Goal: Task Accomplishment & Management: Use online tool/utility

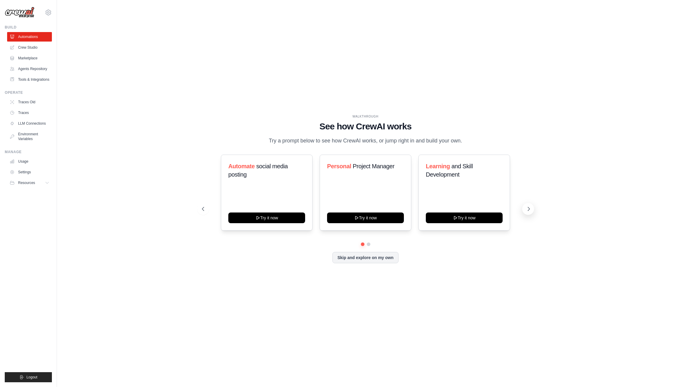
click at [527, 209] on icon at bounding box center [529, 209] width 6 height 6
click at [31, 68] on link "Agents Repository" at bounding box center [30, 68] width 45 height 9
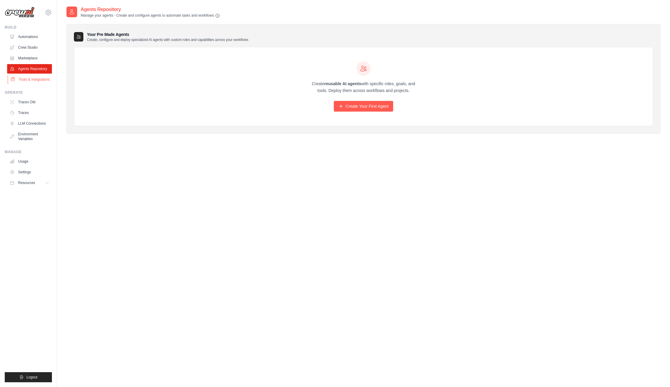
click at [28, 80] on link "Tools & Integrations" at bounding box center [30, 79] width 45 height 9
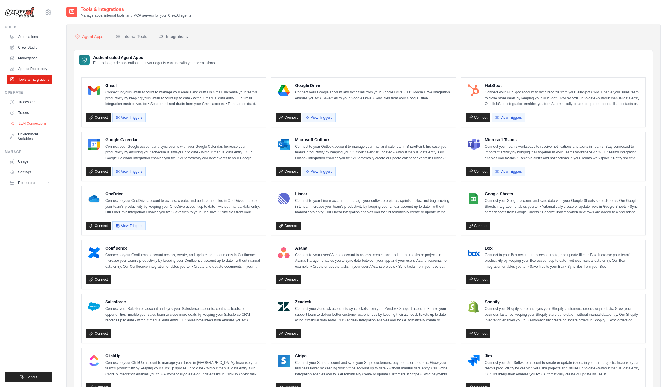
click at [28, 123] on link "LLM Connections" at bounding box center [30, 123] width 45 height 9
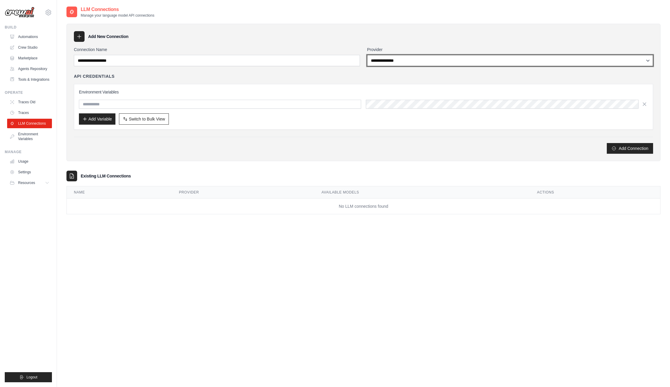
click at [423, 57] on select "**********" at bounding box center [510, 60] width 286 height 11
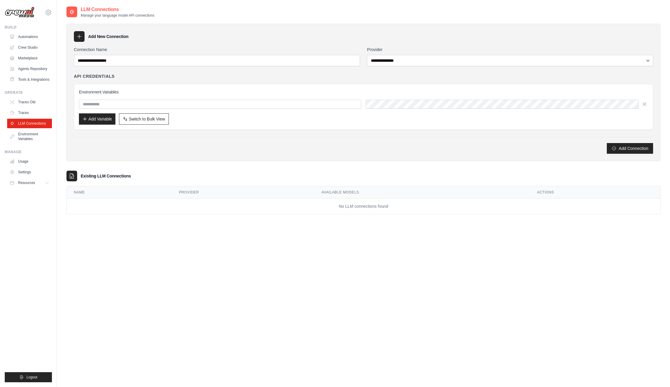
click at [346, 41] on div "Add New Connection" at bounding box center [363, 36] width 579 height 11
click at [22, 135] on link "Environment Variables" at bounding box center [30, 136] width 45 height 14
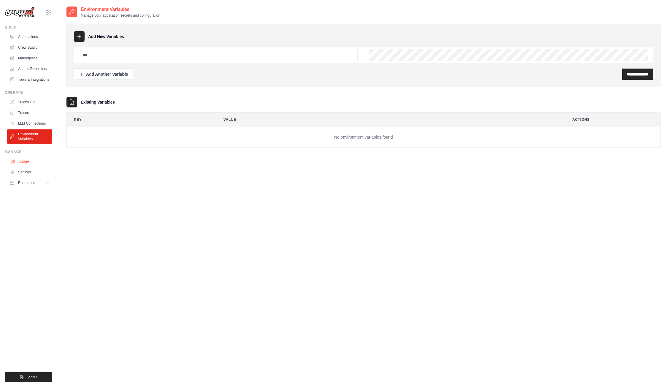
click at [23, 160] on link "Usage" at bounding box center [30, 161] width 45 height 9
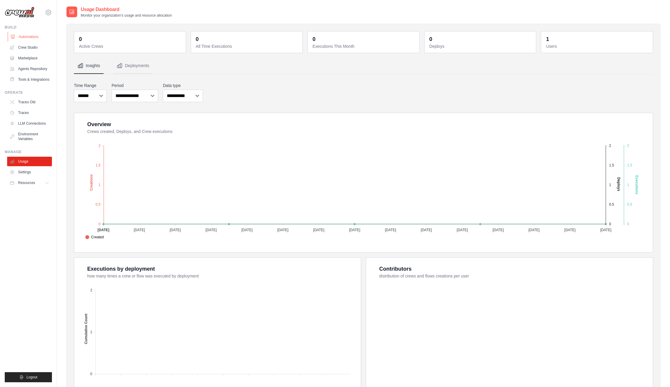
click at [24, 36] on link "Automations" at bounding box center [30, 36] width 45 height 9
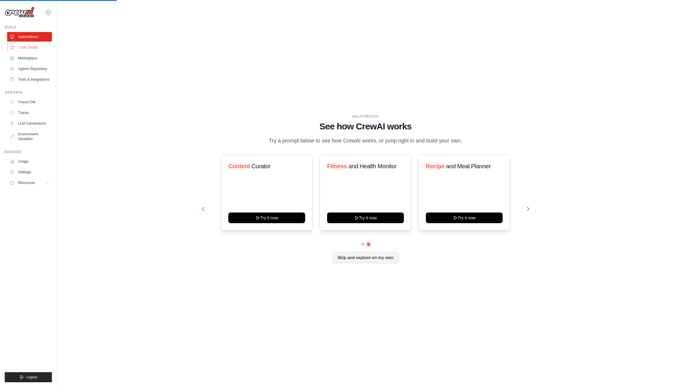
click at [31, 48] on link "Crew Studio" at bounding box center [30, 47] width 45 height 9
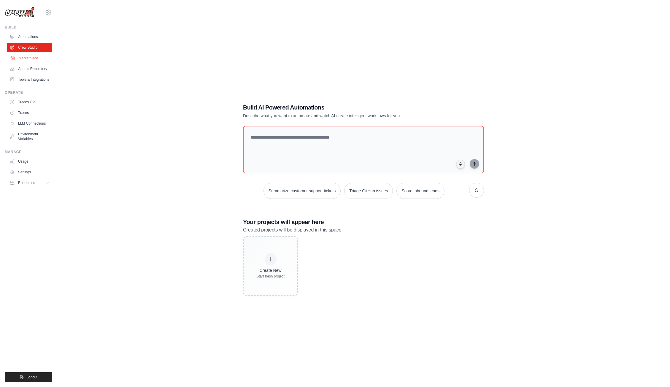
click at [27, 58] on link "Marketplace" at bounding box center [30, 57] width 45 height 9
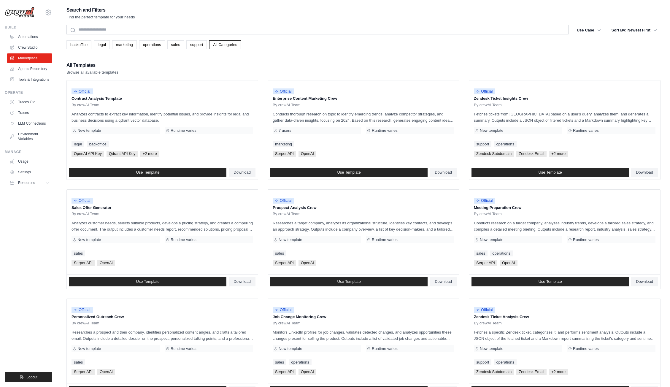
click at [171, 8] on div "Search and Filters Find the perfect template for your needs" at bounding box center [363, 13] width 594 height 14
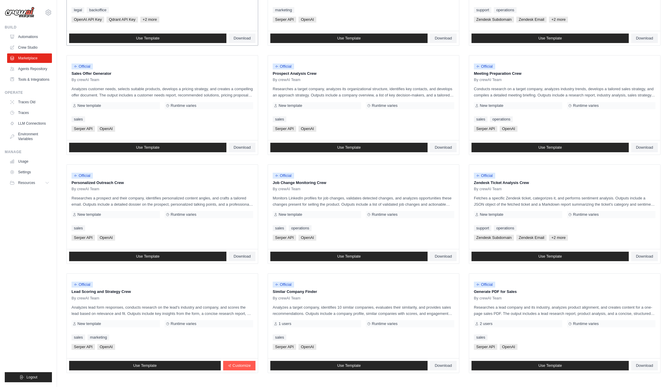
scroll to position [163, 0]
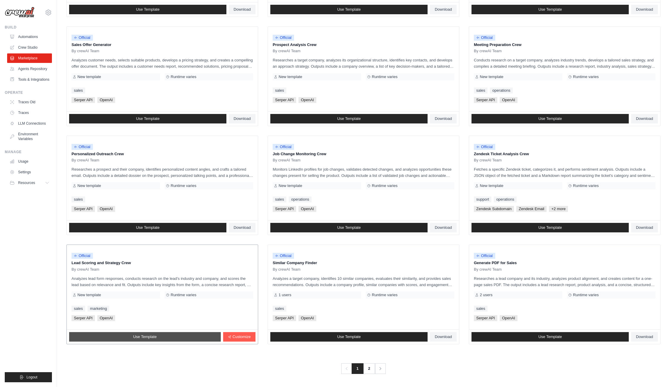
click at [154, 335] on span "Use Template" at bounding box center [144, 336] width 23 height 5
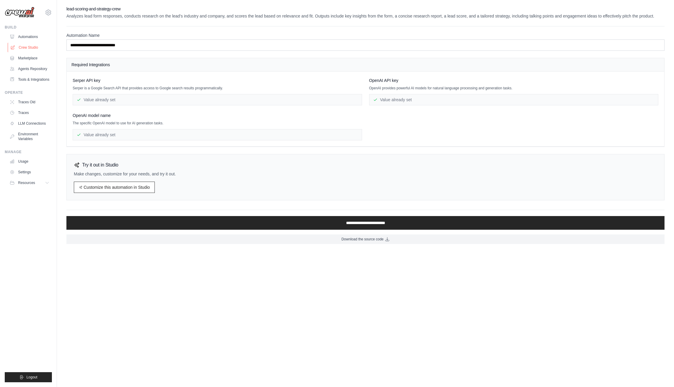
click at [16, 47] on link "Crew Studio" at bounding box center [30, 47] width 45 height 9
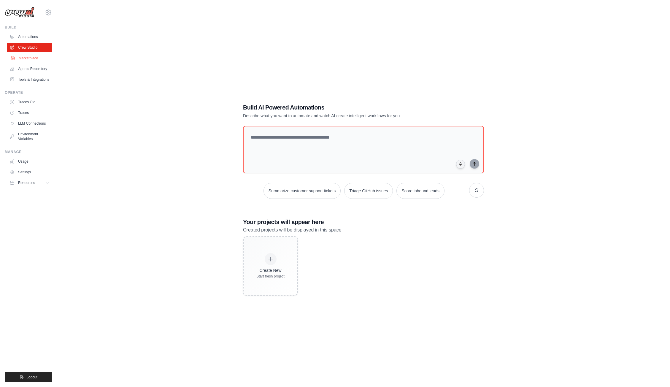
click at [32, 57] on link "Marketplace" at bounding box center [30, 57] width 45 height 9
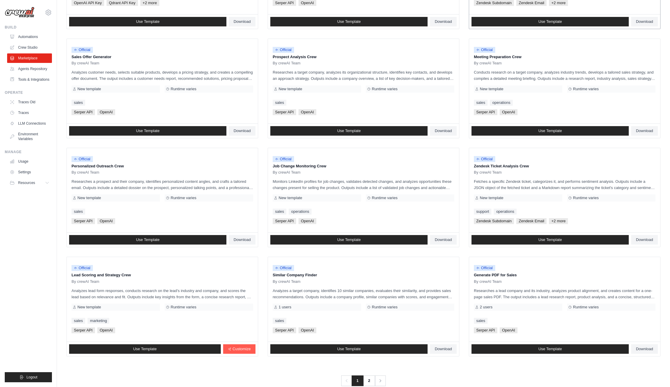
scroll to position [163, 0]
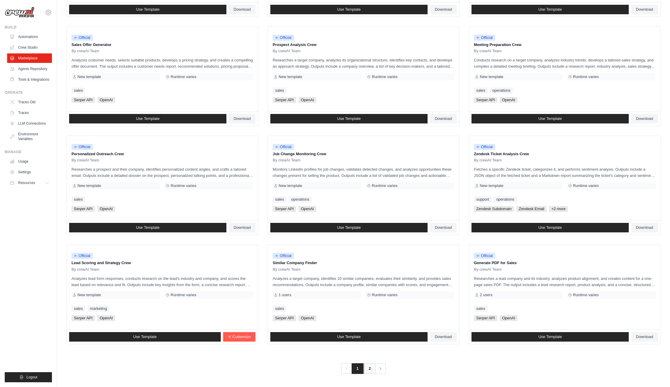
click at [369, 368] on link "2" at bounding box center [370, 368] width 12 height 11
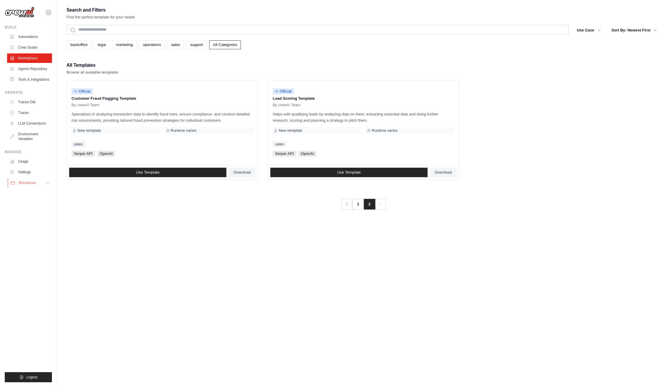
click at [29, 182] on span "Resources" at bounding box center [27, 182] width 17 height 5
click at [23, 121] on link "LLM Connections" at bounding box center [30, 123] width 45 height 9
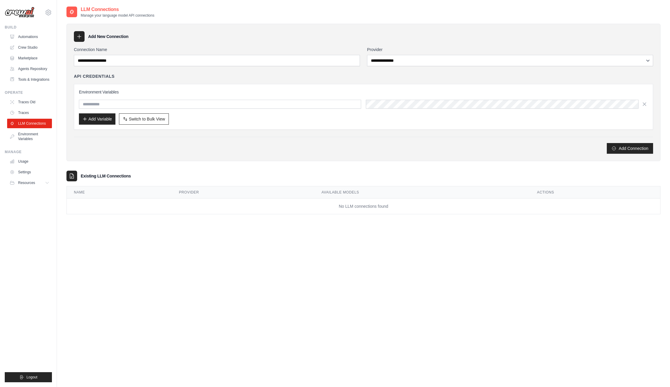
click at [77, 37] on icon at bounding box center [79, 37] width 6 height 6
click at [76, 34] on icon at bounding box center [79, 37] width 6 height 6
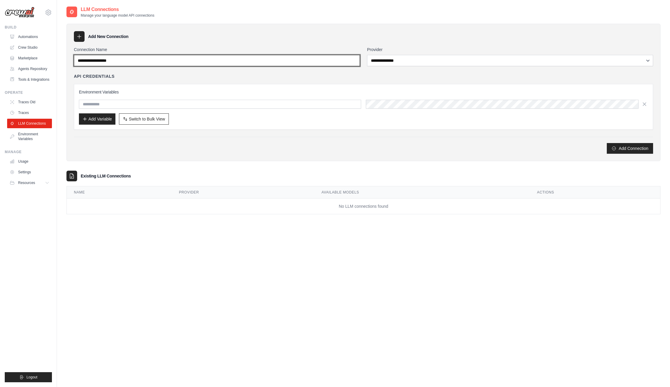
click at [104, 65] on input "Connection Name" at bounding box center [217, 60] width 286 height 11
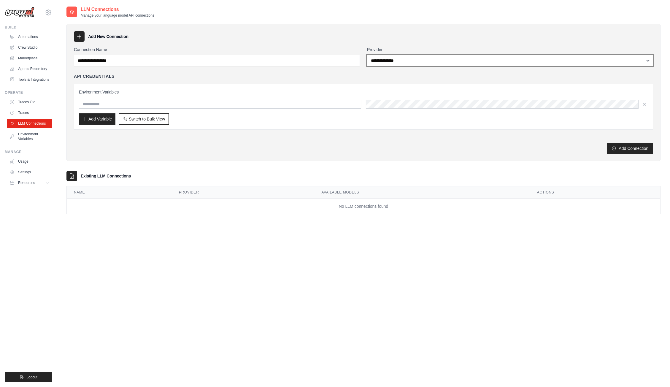
click at [419, 62] on select "**********" at bounding box center [510, 60] width 286 height 11
select select "**********"
click at [367, 55] on select "**********" at bounding box center [510, 60] width 286 height 11
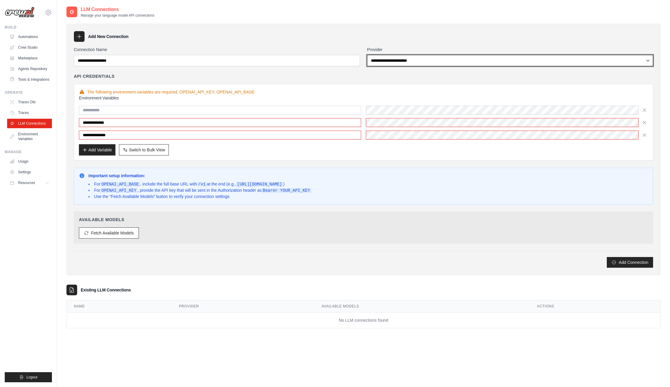
click at [410, 63] on select "**********" at bounding box center [510, 60] width 286 height 11
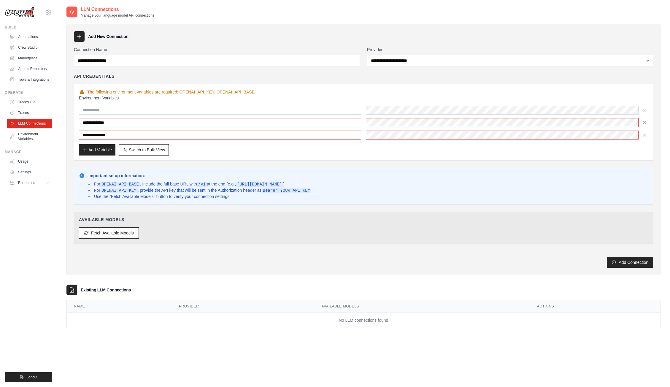
click at [393, 164] on div "**********" at bounding box center [363, 157] width 579 height 221
click at [23, 56] on link "Marketplace" at bounding box center [30, 57] width 45 height 9
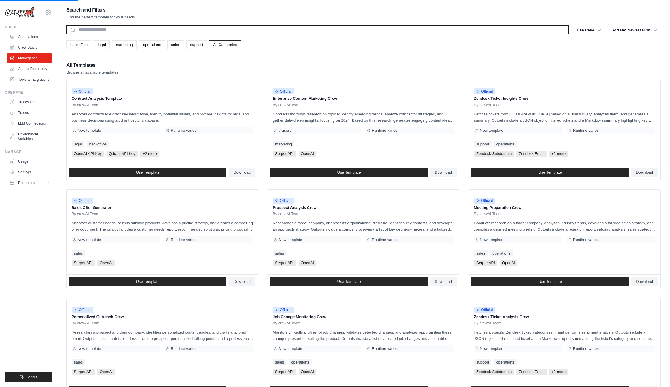
click at [123, 29] on input "text" at bounding box center [317, 29] width 502 height 9
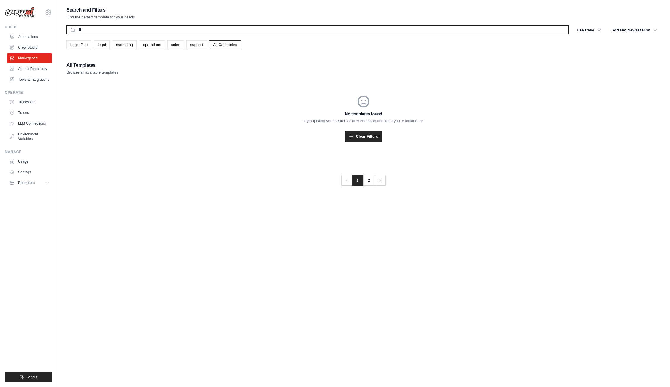
type input "*"
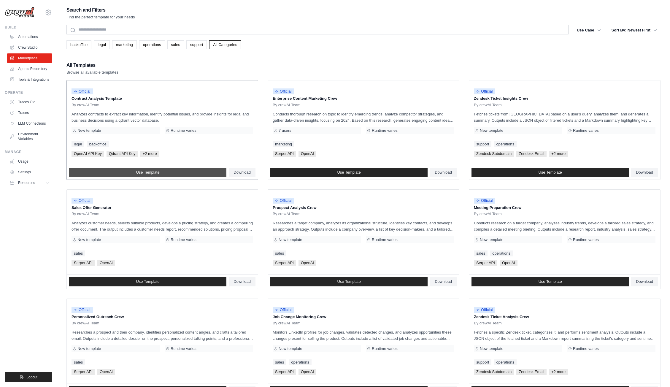
click at [167, 172] on link "Use Template" at bounding box center [147, 172] width 157 height 9
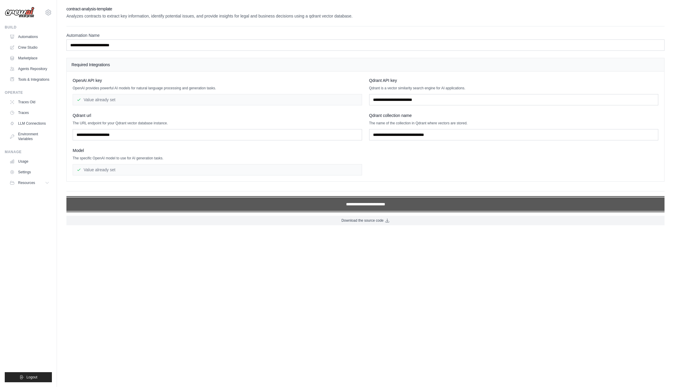
click at [229, 206] on input "**********" at bounding box center [365, 204] width 598 height 14
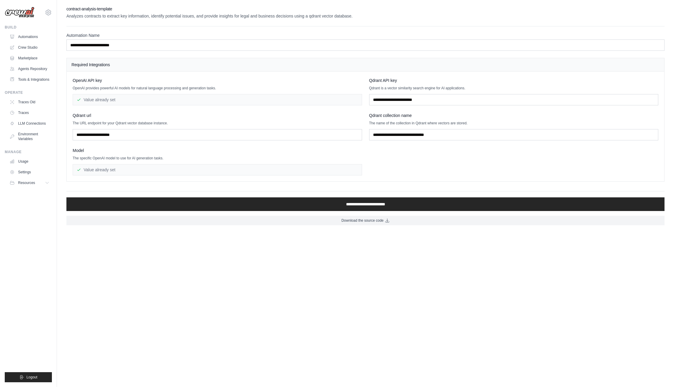
click at [253, 290] on body "fixator@gmail.com Settings Build Automations" at bounding box center [337, 193] width 674 height 387
click at [23, 112] on link "Traces" at bounding box center [30, 112] width 45 height 9
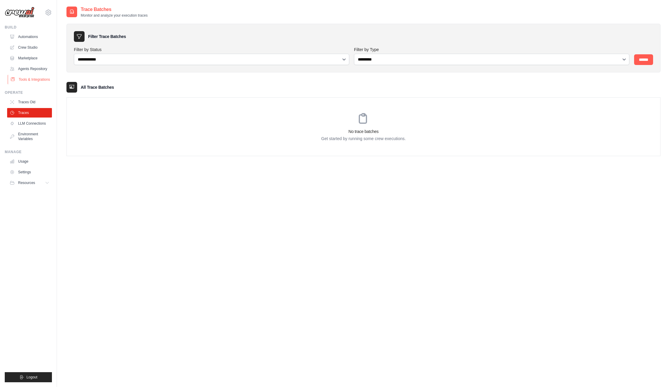
click at [27, 78] on link "Tools & Integrations" at bounding box center [30, 79] width 45 height 9
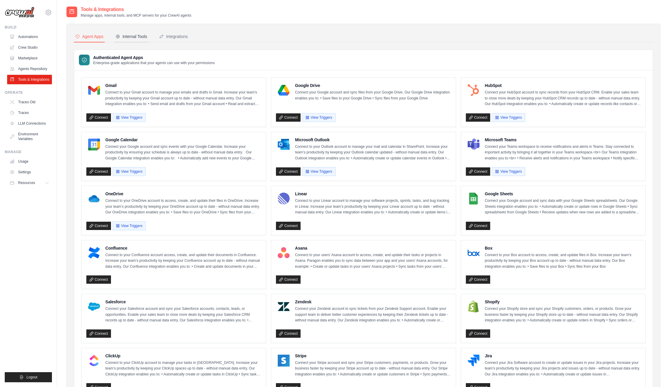
click at [128, 36] on div "Internal Tools" at bounding box center [131, 37] width 32 height 6
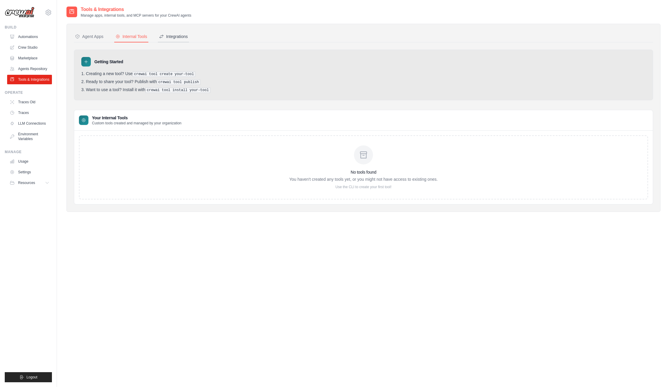
click at [189, 35] on button "Integrations" at bounding box center [173, 36] width 31 height 11
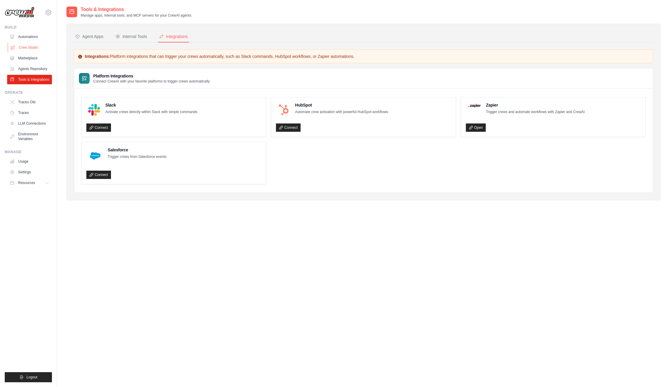
click at [27, 46] on link "Crew Studio" at bounding box center [30, 47] width 45 height 9
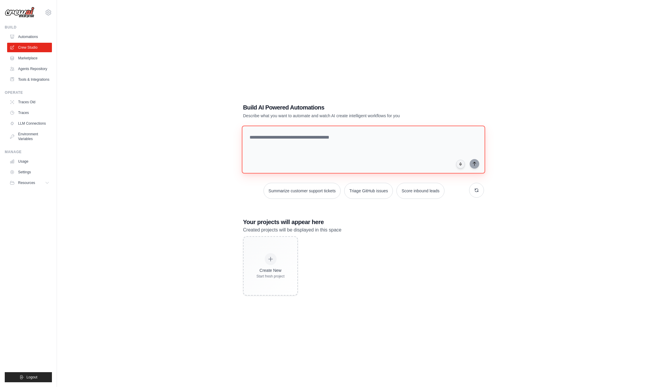
click at [253, 147] on textarea at bounding box center [363, 149] width 243 height 48
type textarea "*"
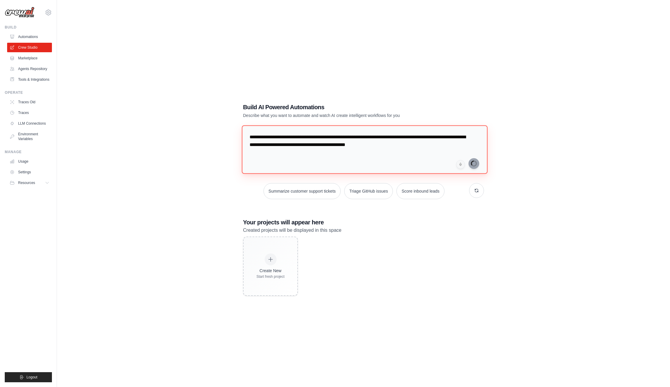
type textarea "**********"
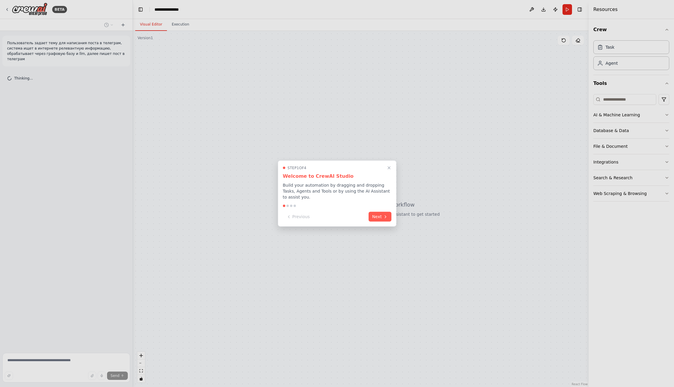
click at [389, 170] on icon "Close walkthrough" at bounding box center [389, 168] width 5 height 5
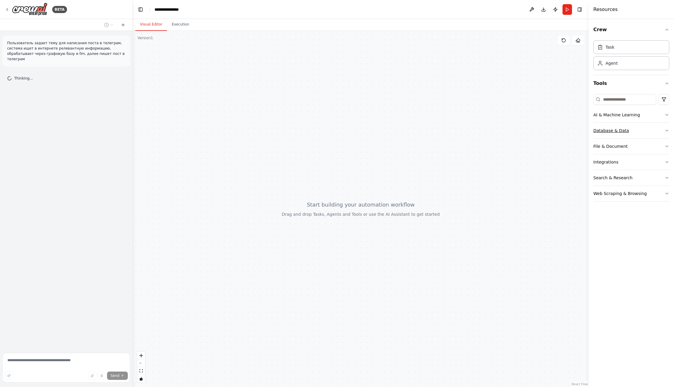
click at [633, 131] on button "Database & Data" at bounding box center [632, 130] width 76 height 15
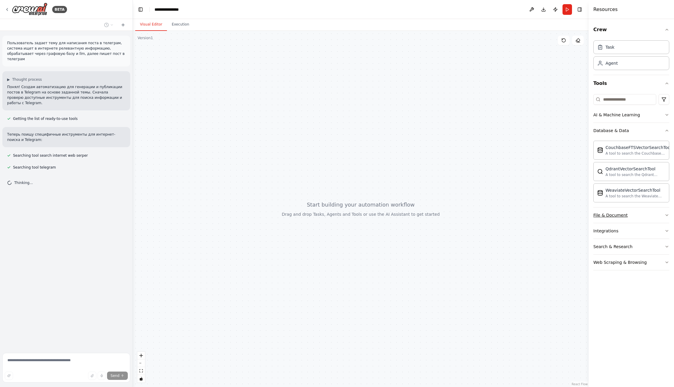
click at [616, 214] on div "File & Document" at bounding box center [611, 215] width 34 height 6
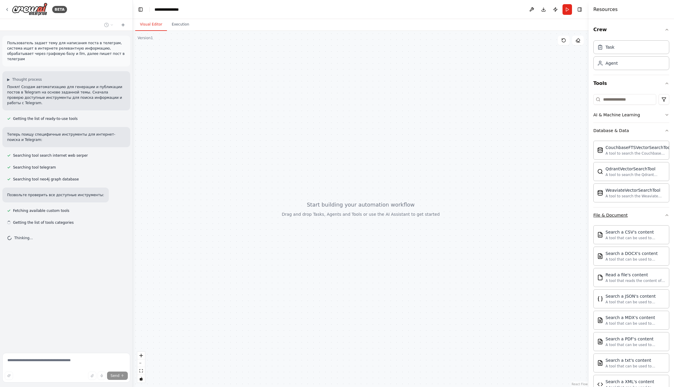
click at [616, 214] on div "File & Document" at bounding box center [611, 215] width 34 height 6
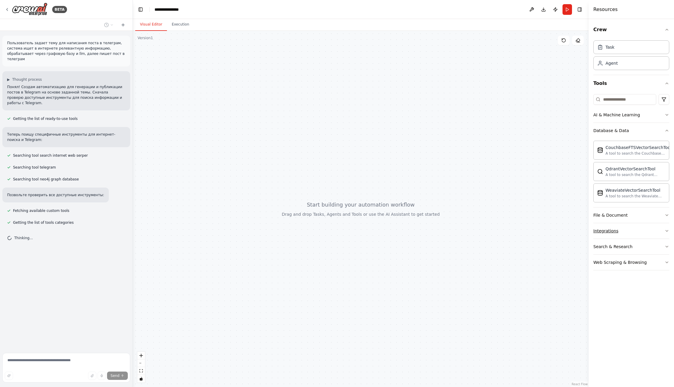
click at [612, 231] on div "Integrations" at bounding box center [606, 231] width 25 height 6
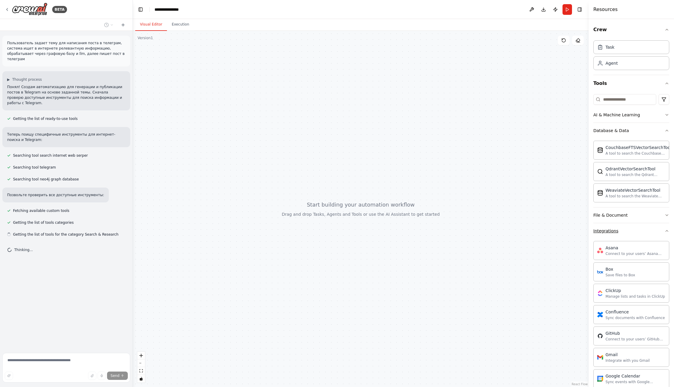
click at [612, 231] on div "Integrations" at bounding box center [606, 231] width 25 height 6
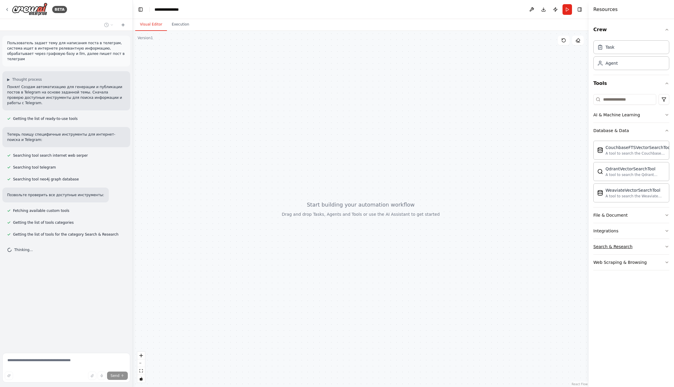
click at [615, 247] on div "Search & Research" at bounding box center [613, 247] width 39 height 6
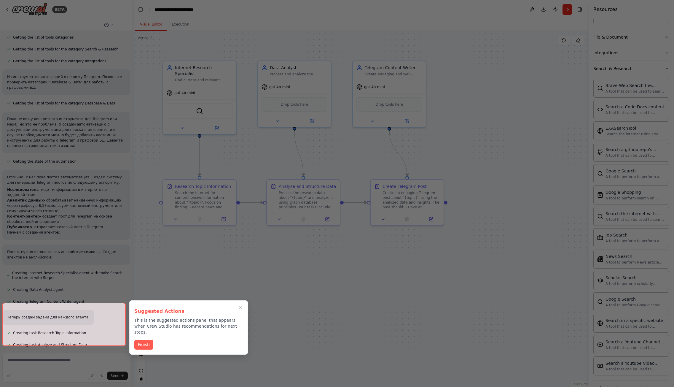
scroll to position [527, 0]
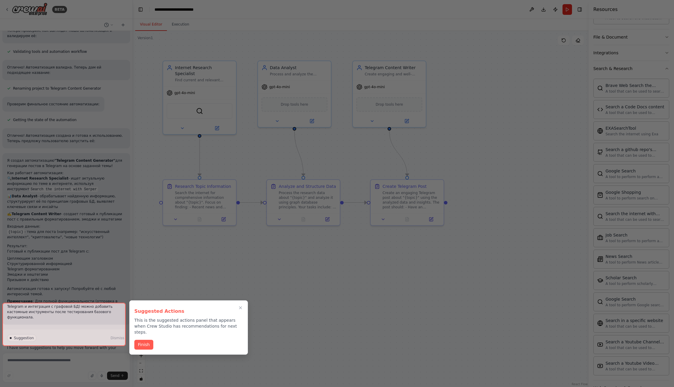
click at [204, 308] on h3 "Suggested Actions" at bounding box center [188, 311] width 109 height 7
click at [237, 304] on button "Close walkthrough" at bounding box center [241, 308] width 8 height 8
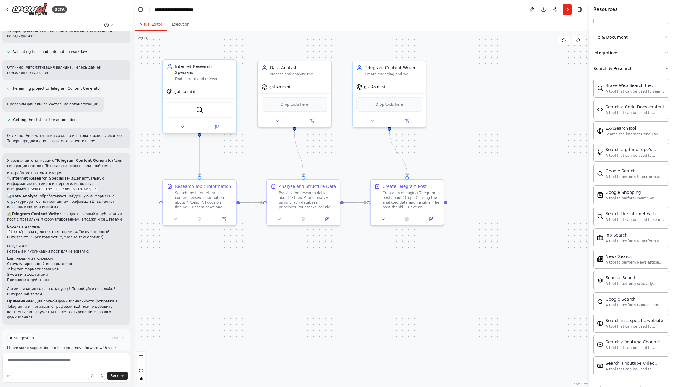
click at [192, 89] on span "gpt-4o-mini" at bounding box center [184, 91] width 21 height 5
click at [196, 85] on div "gpt-4o-mini" at bounding box center [199, 91] width 73 height 13
click at [202, 68] on div "Internet Research Specialist" at bounding box center [204, 69] width 58 height 12
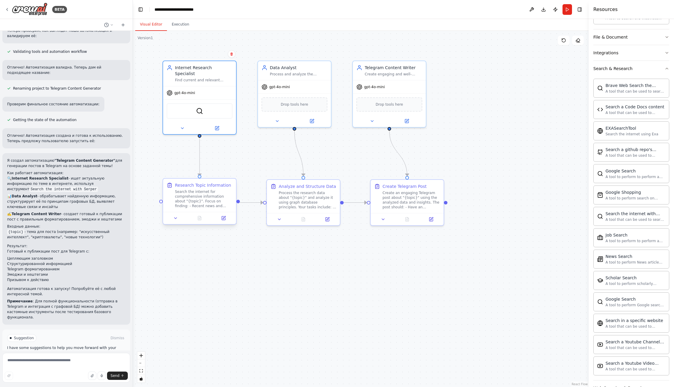
click at [200, 205] on div "Search the internet for comprehensive information about "{topic}". Focus on fin…" at bounding box center [204, 198] width 58 height 19
click at [217, 125] on icon at bounding box center [217, 126] width 3 height 3
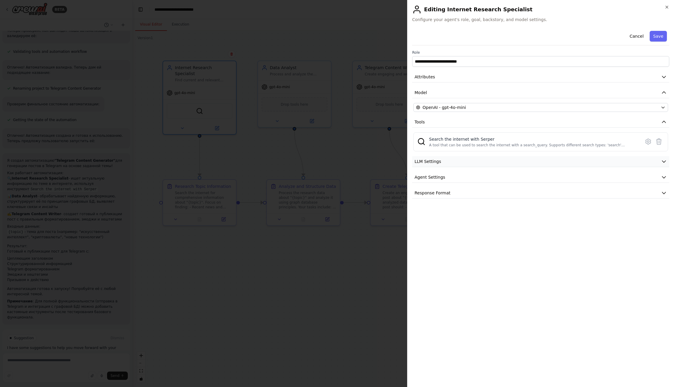
click at [603, 162] on button "LLM Settings" at bounding box center [540, 161] width 257 height 11
click at [500, 220] on button "Agent Settings" at bounding box center [540, 219] width 257 height 11
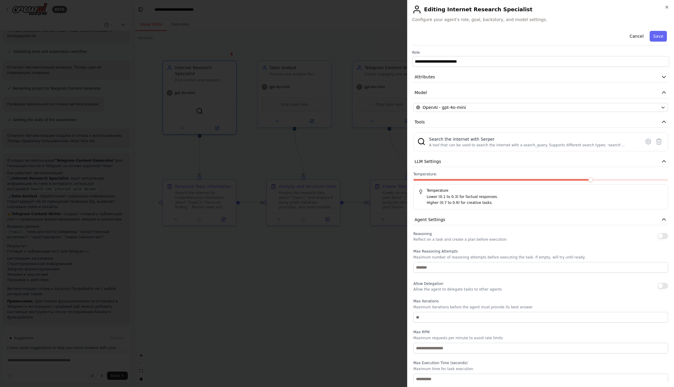
scroll to position [23, 0]
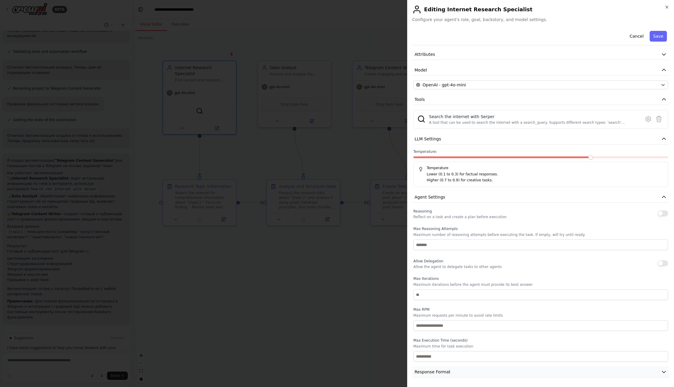
click at [491, 374] on button "Response Format" at bounding box center [540, 371] width 257 height 11
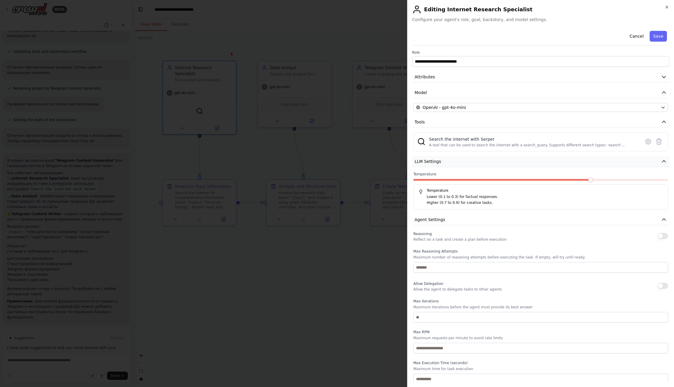
click at [661, 163] on icon "button" at bounding box center [664, 161] width 6 height 6
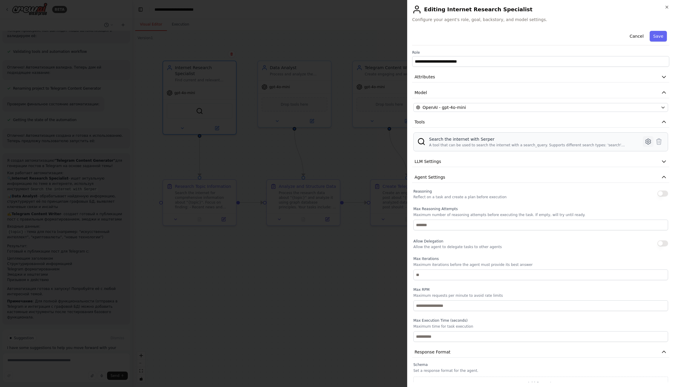
click at [645, 140] on icon at bounding box center [648, 141] width 7 height 7
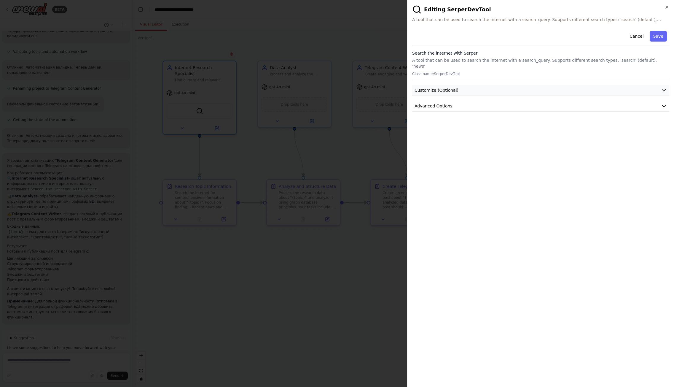
click at [461, 85] on button "Customize (Optional)" at bounding box center [540, 90] width 257 height 11
click at [449, 103] on span "Advanced Options" at bounding box center [434, 106] width 38 height 6
click at [631, 36] on button "Cancel" at bounding box center [636, 36] width 21 height 11
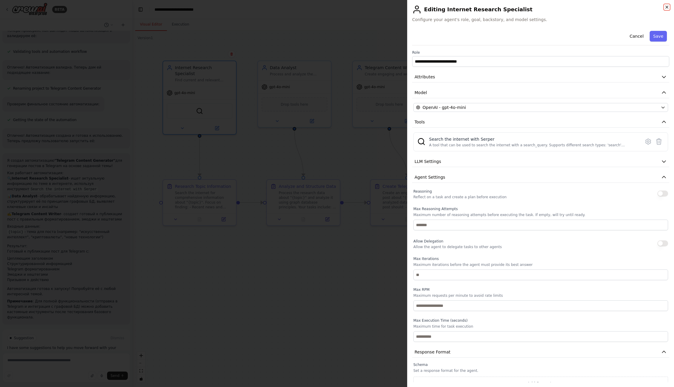
click at [667, 7] on icon "button" at bounding box center [667, 7] width 2 height 2
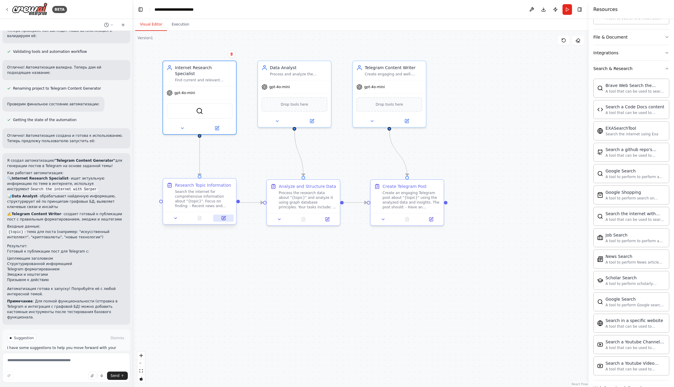
click at [223, 218] on icon at bounding box center [224, 217] width 3 height 3
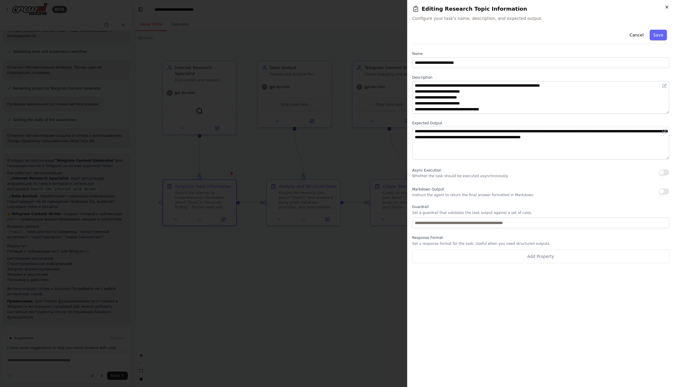
click at [667, 6] on icon "button" at bounding box center [667, 7] width 5 height 5
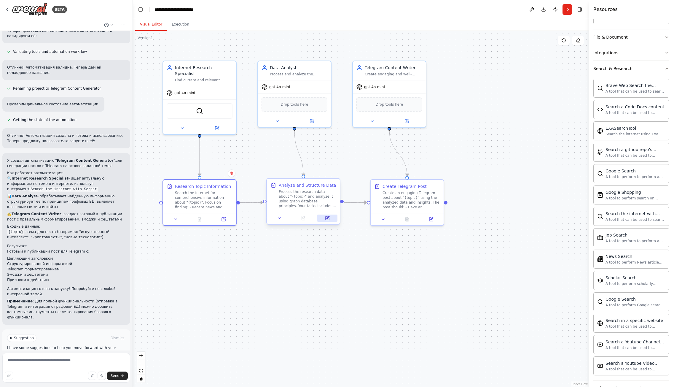
click at [329, 221] on button at bounding box center [327, 217] width 20 height 7
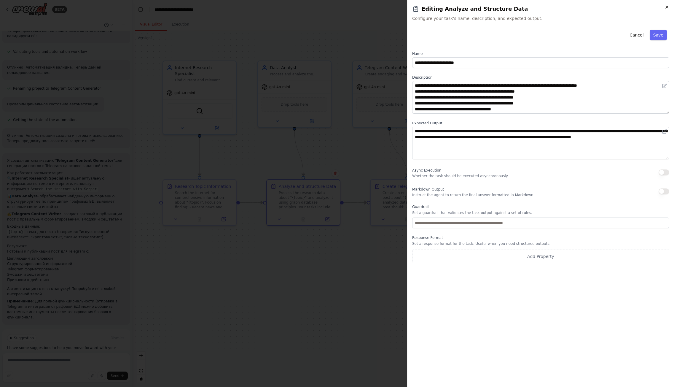
click at [669, 7] on icon "button" at bounding box center [667, 7] width 5 height 5
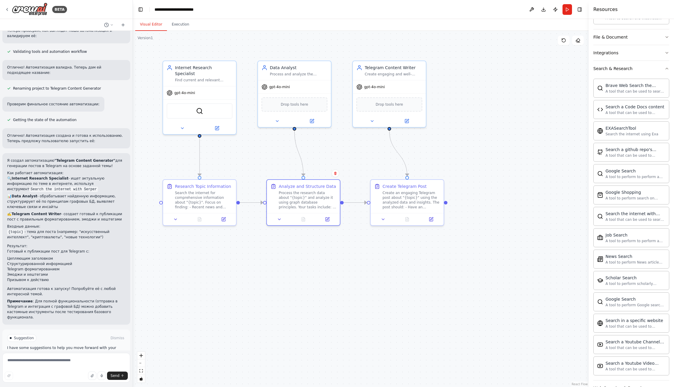
click at [223, 379] on div ".deletable-edge-delete-btn { width: 20px; height: 20px; border: 0px solid #ffff…" at bounding box center [361, 209] width 456 height 356
click at [523, 339] on div ".deletable-edge-delete-btn { width: 20px; height: 20px; border: 0px solid #ffff…" at bounding box center [361, 209] width 456 height 356
click at [432, 219] on icon at bounding box center [432, 218] width 4 height 4
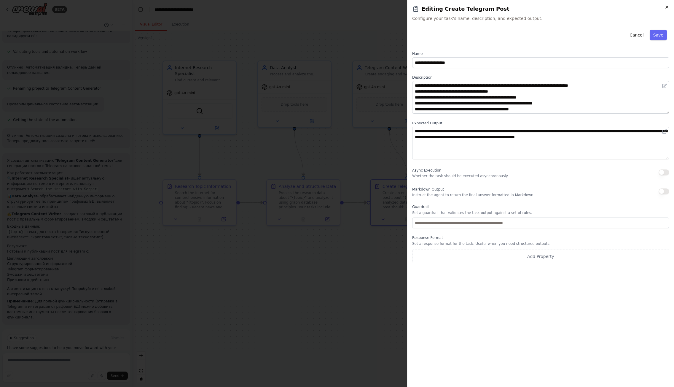
click at [668, 6] on icon "button" at bounding box center [667, 7] width 2 height 2
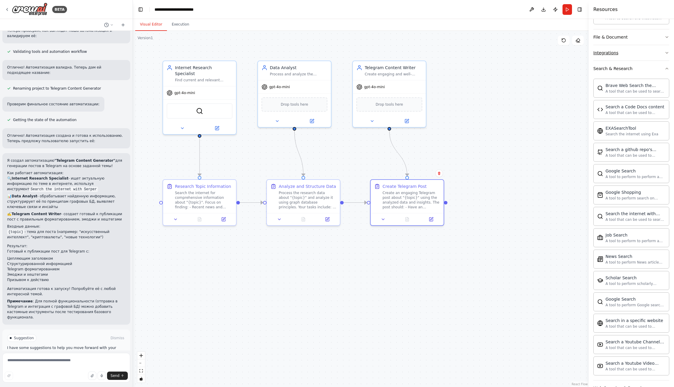
click at [627, 68] on div "Search & Research" at bounding box center [613, 69] width 39 height 6
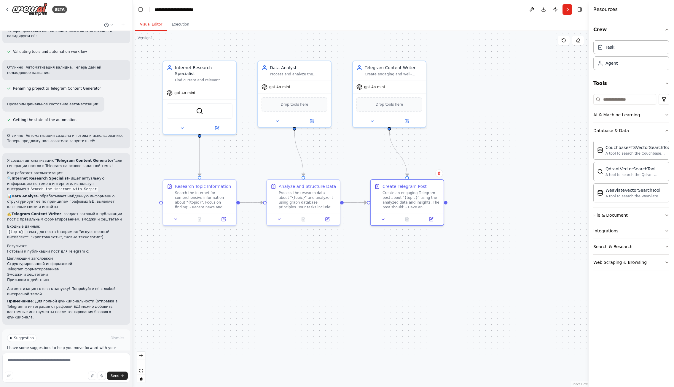
click at [300, 329] on div ".deletable-edge-delete-btn { width: 20px; height: 20px; border: 0px solid #ffff…" at bounding box center [361, 209] width 456 height 356
click at [300, 277] on div ".deletable-edge-delete-btn { width: 20px; height: 20px; border: 0px solid #ffff…" at bounding box center [361, 209] width 456 height 356
